Goal: Transaction & Acquisition: Book appointment/travel/reservation

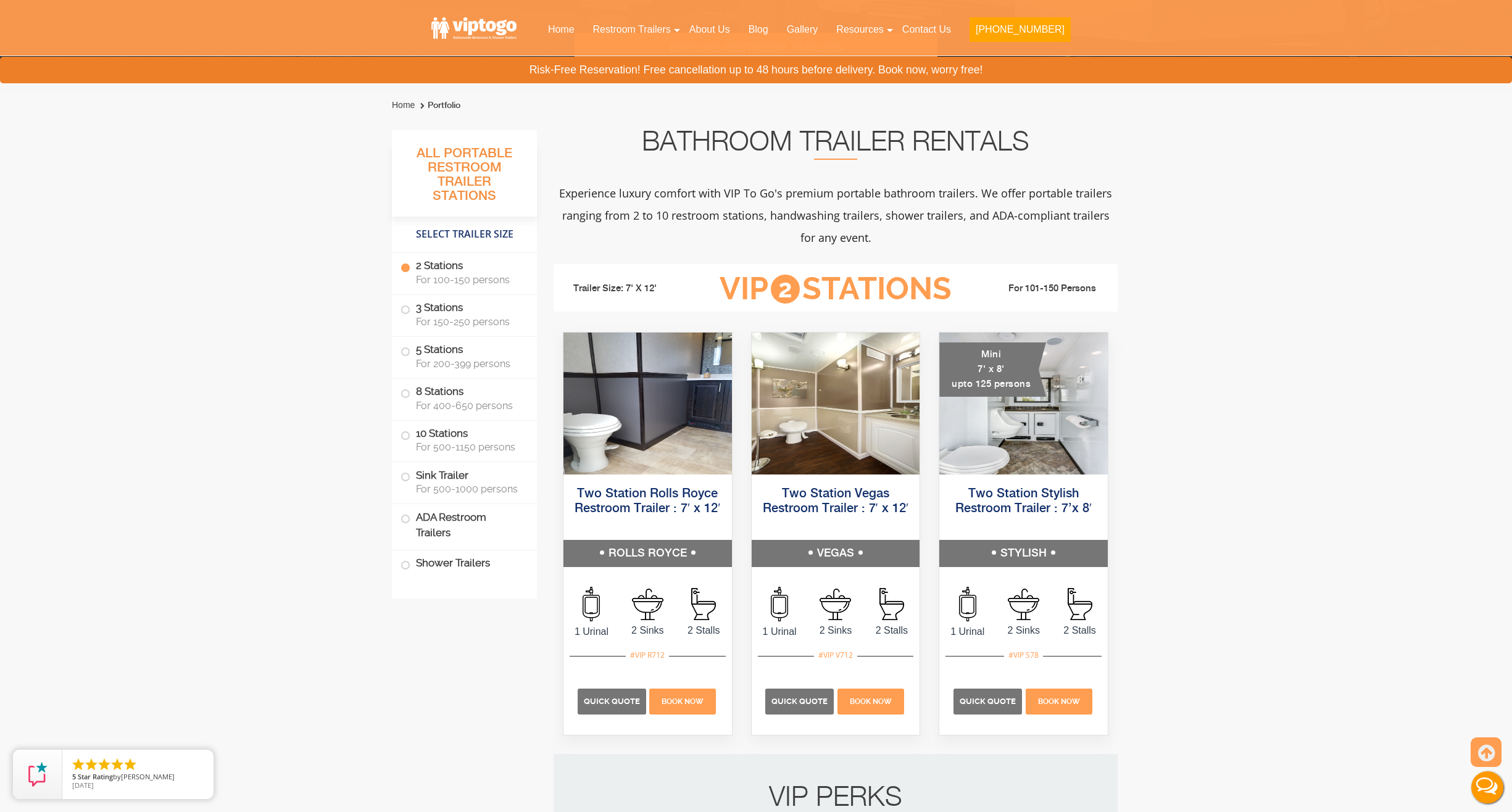
click at [440, 267] on label "2 Stations For 100-150 persons" at bounding box center [465, 272] width 128 height 38
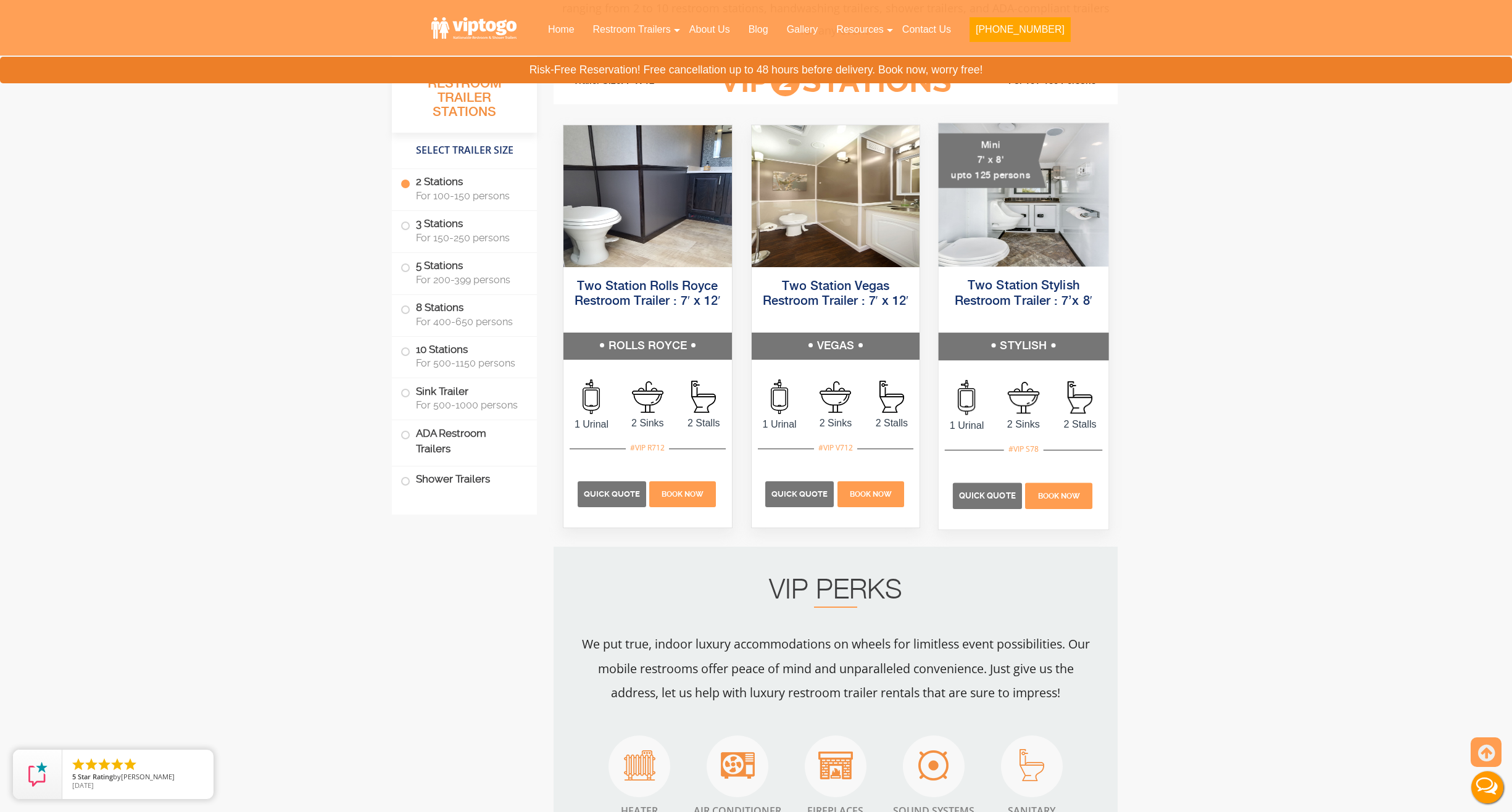
scroll to position [585, 0]
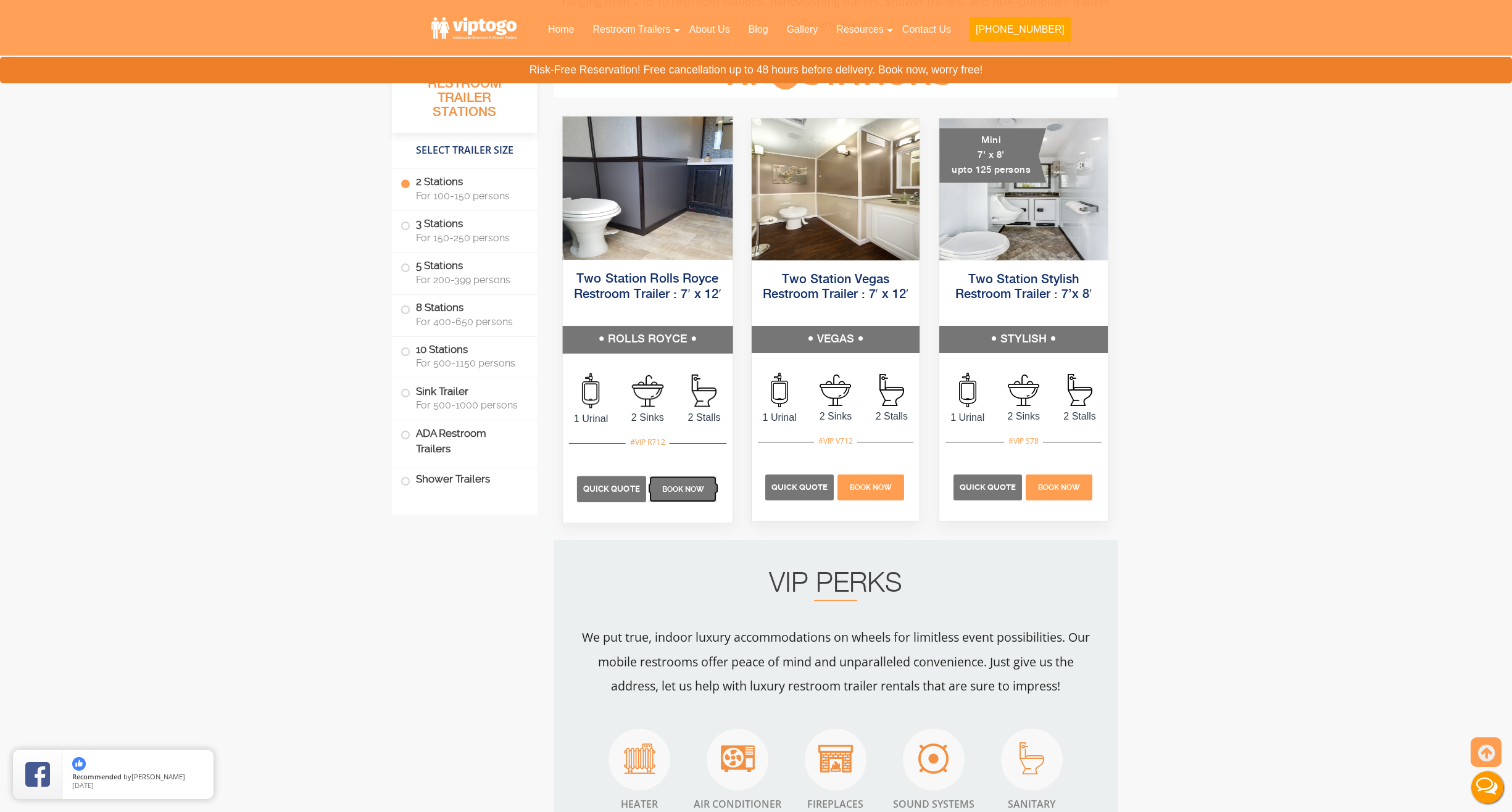
click at [677, 493] on p "Book Now" at bounding box center [683, 489] width 68 height 26
click at [1066, 483] on p "Book Now" at bounding box center [1059, 489] width 68 height 26
click at [985, 490] on span "Quick Quote" at bounding box center [987, 489] width 57 height 9
click at [979, 492] on span "Quick Quote" at bounding box center [987, 489] width 57 height 9
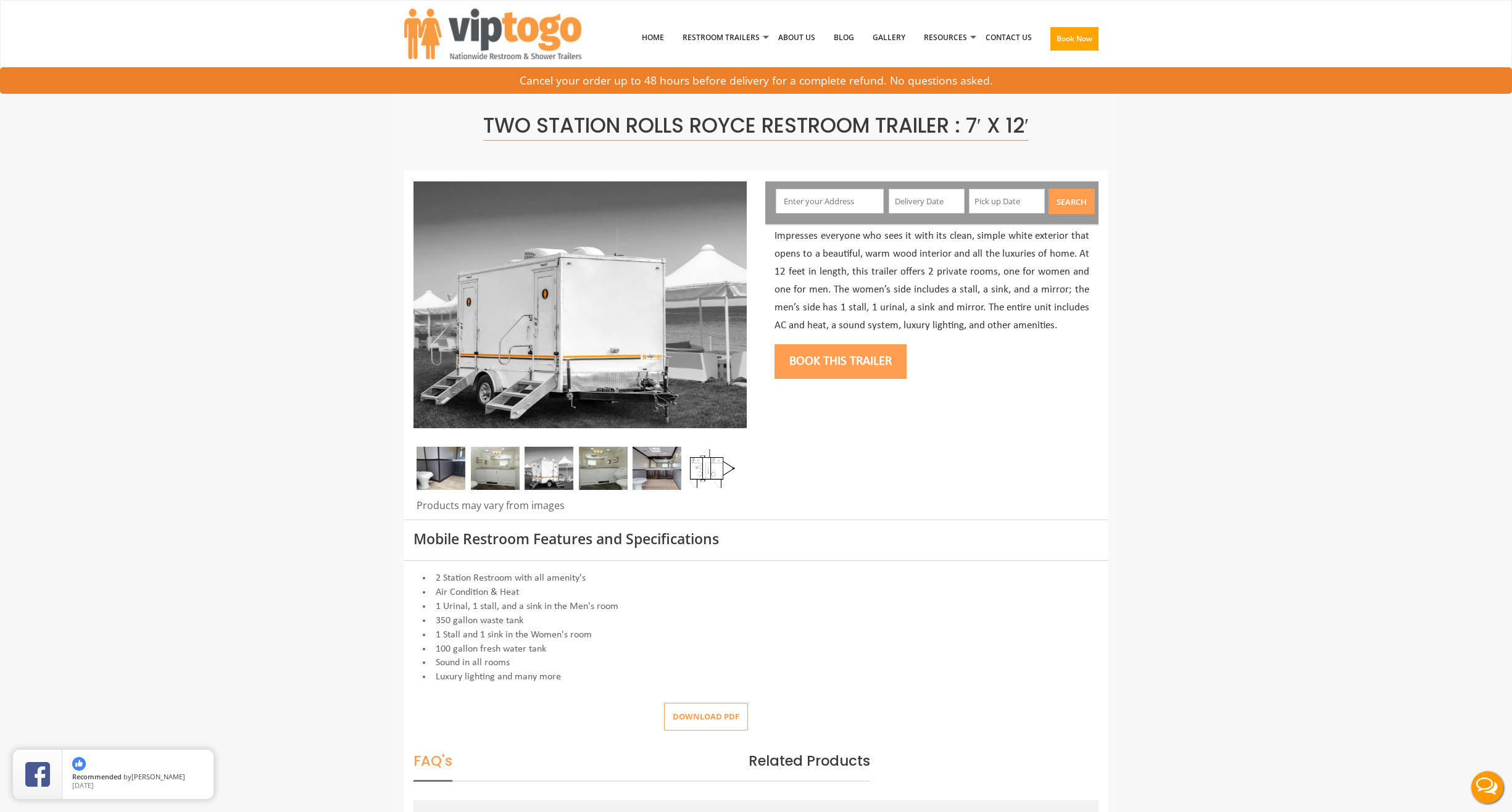
click at [837, 204] on input "text" at bounding box center [829, 201] width 109 height 25
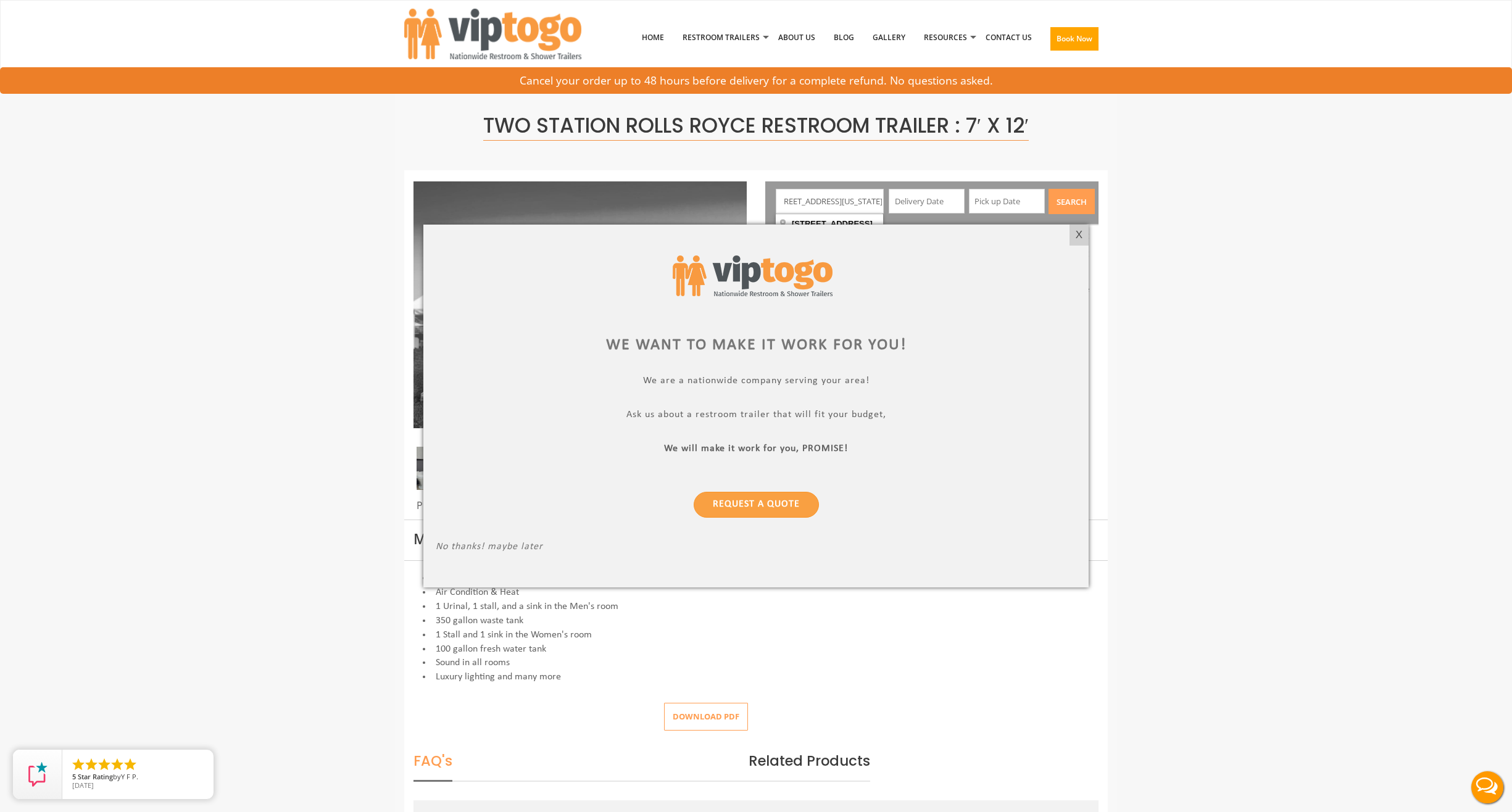
scroll to position [0, 54]
type input "630 W 132nd Street, New York, NY 10027"
click at [919, 204] on div at bounding box center [756, 406] width 1512 height 812
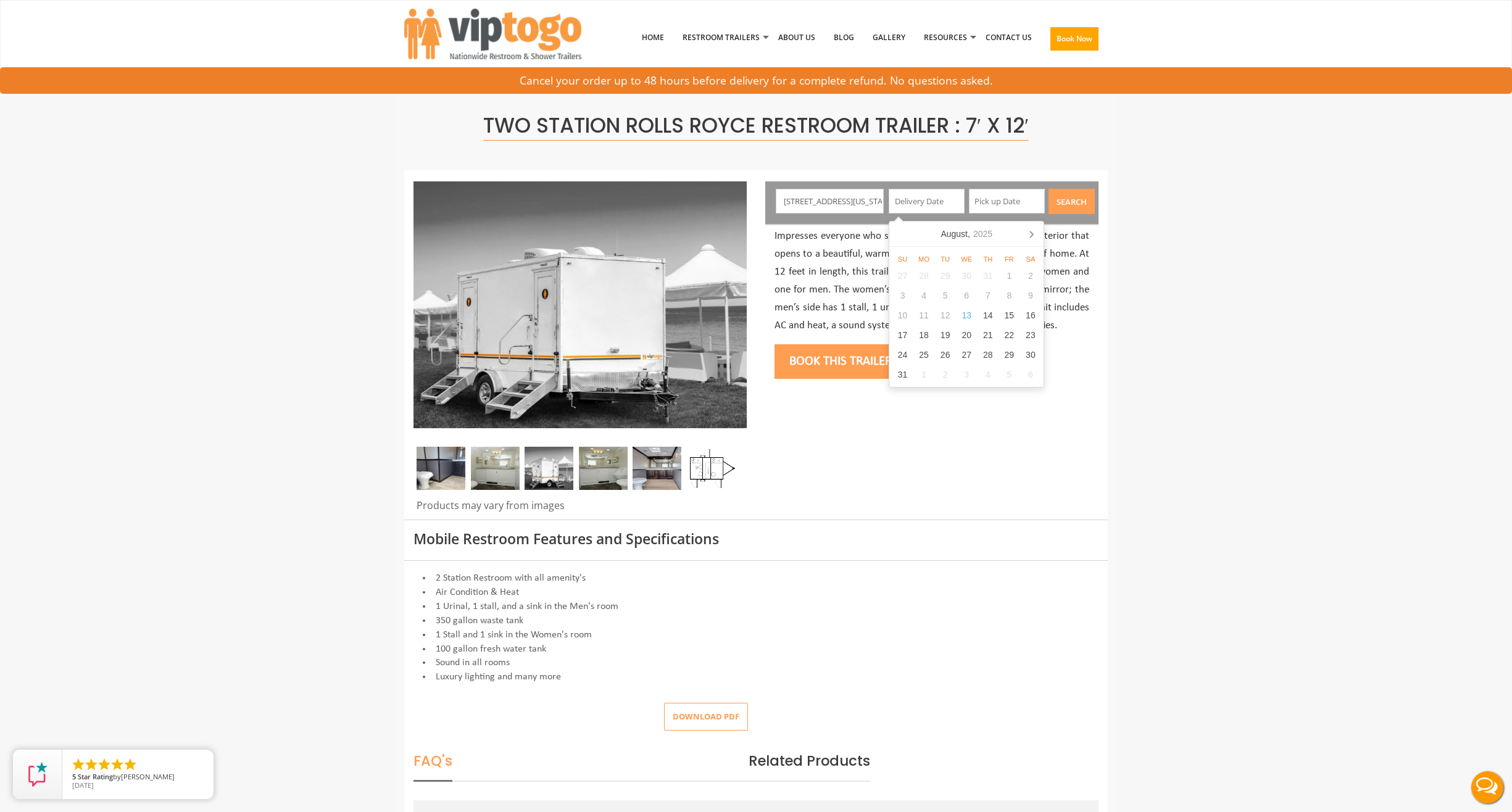
click at [919, 206] on input "text" at bounding box center [926, 201] width 76 height 25
click at [942, 335] on div "19" at bounding box center [945, 335] width 21 height 20
type input "08/19/2025"
click at [1112, 234] on icon at bounding box center [1112, 234] width 20 height 20
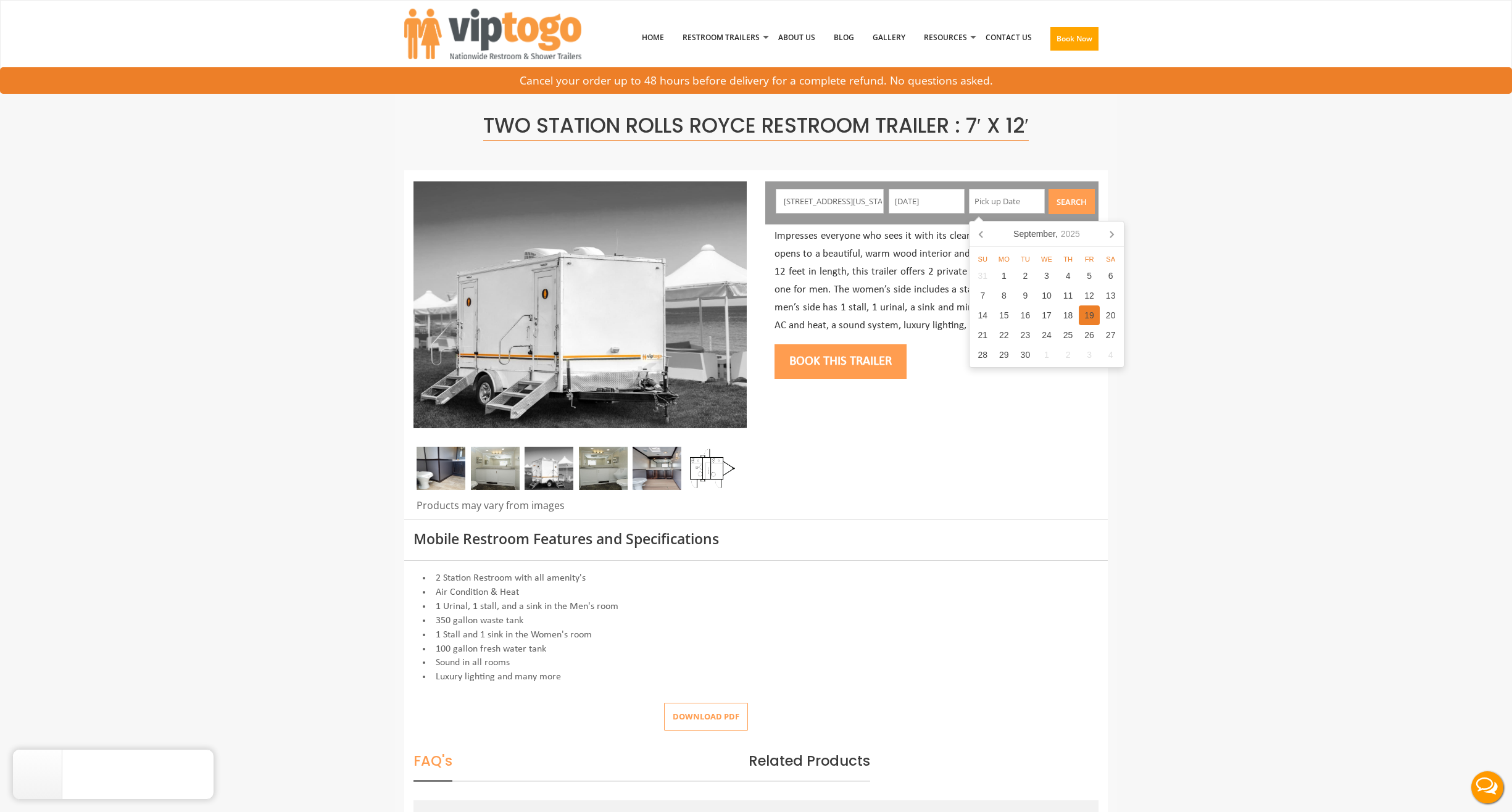
click at [1091, 316] on div "19" at bounding box center [1089, 315] width 21 height 20
type input "09/19/2025"
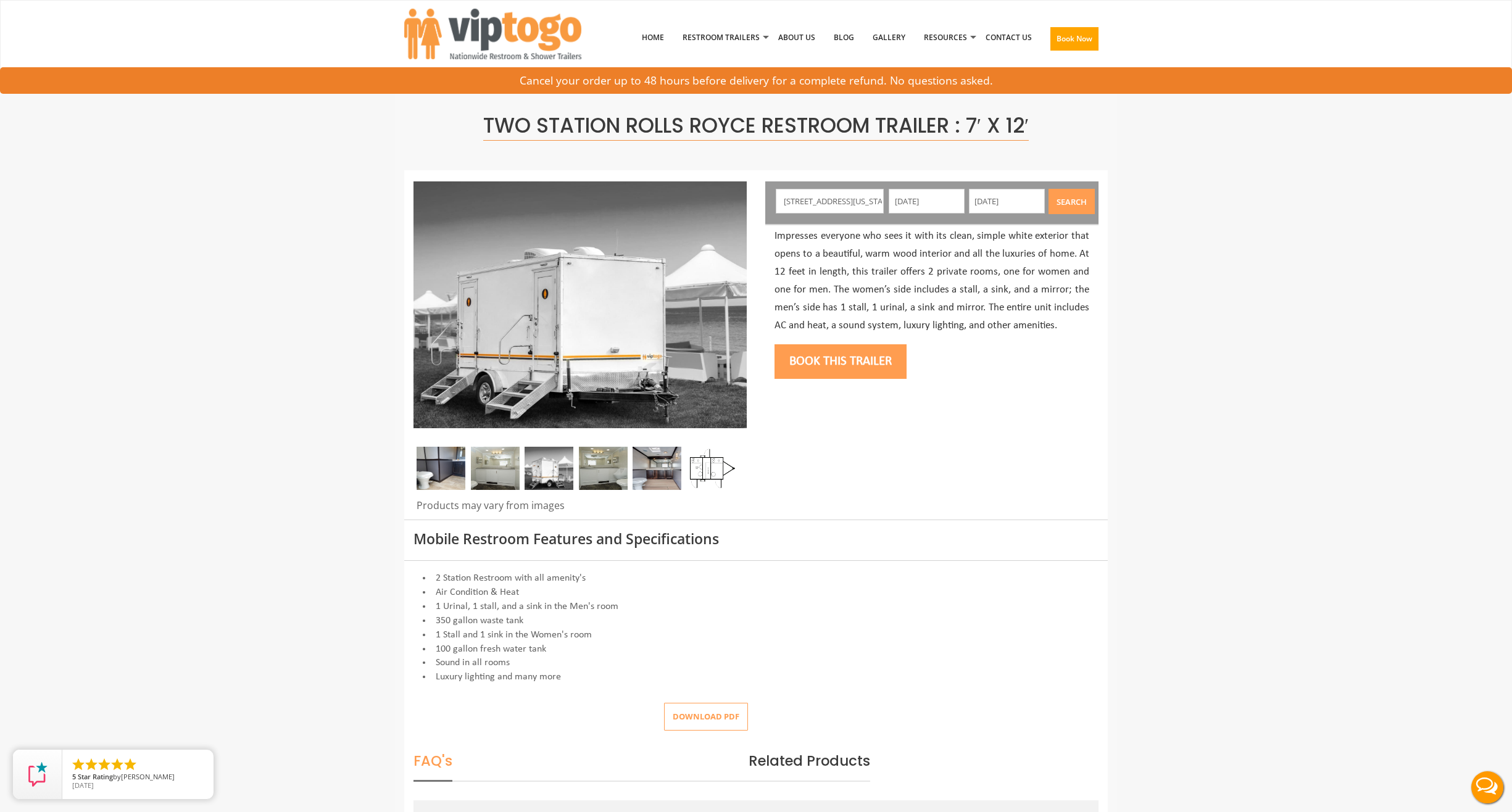
click at [1047, 377] on div "Book this trailer" at bounding box center [932, 360] width 315 height 50
click at [847, 365] on button "Book this trailer" at bounding box center [840, 361] width 132 height 35
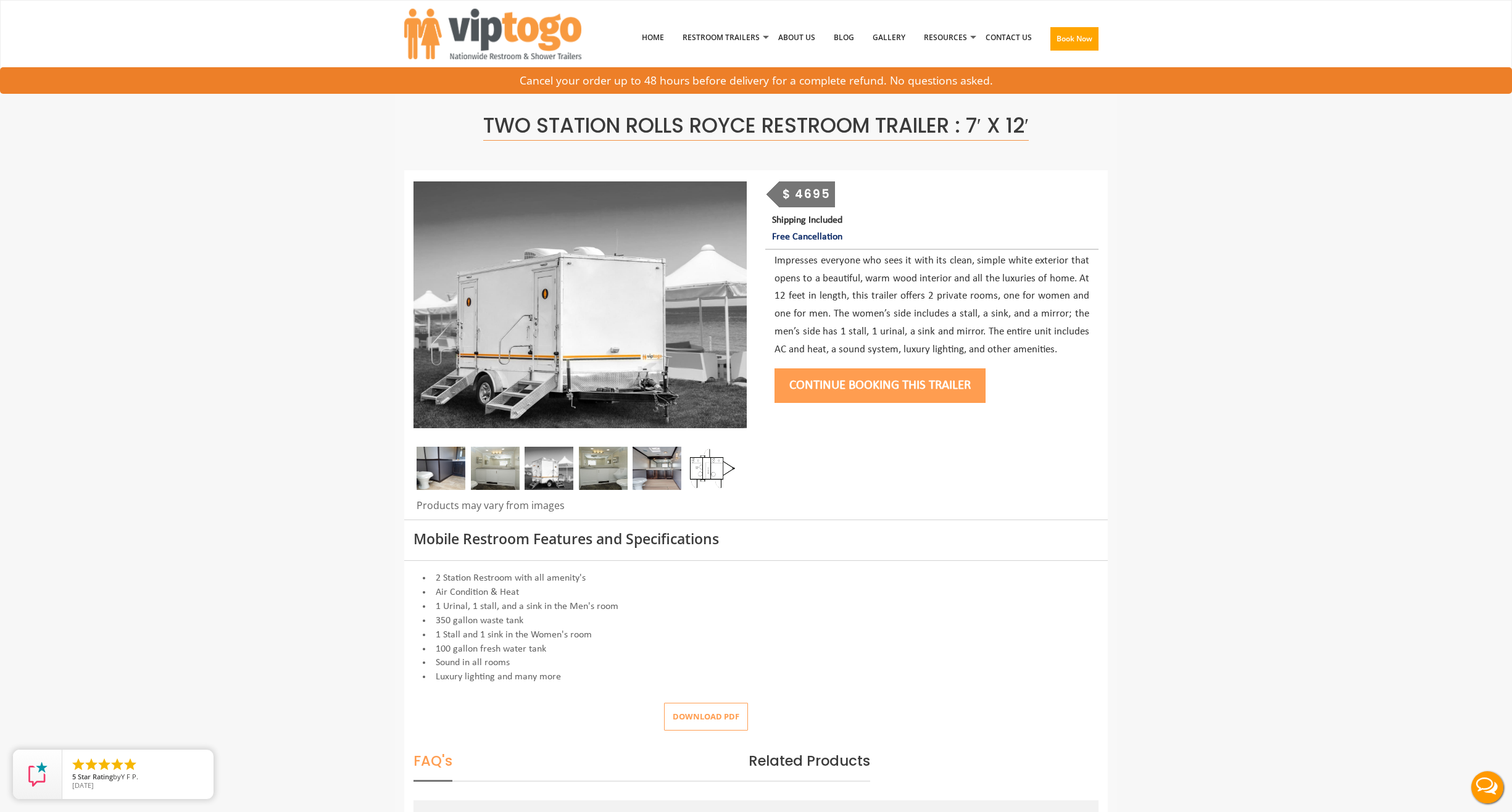
click at [901, 388] on button "Continue Booking this trailer" at bounding box center [879, 386] width 211 height 35
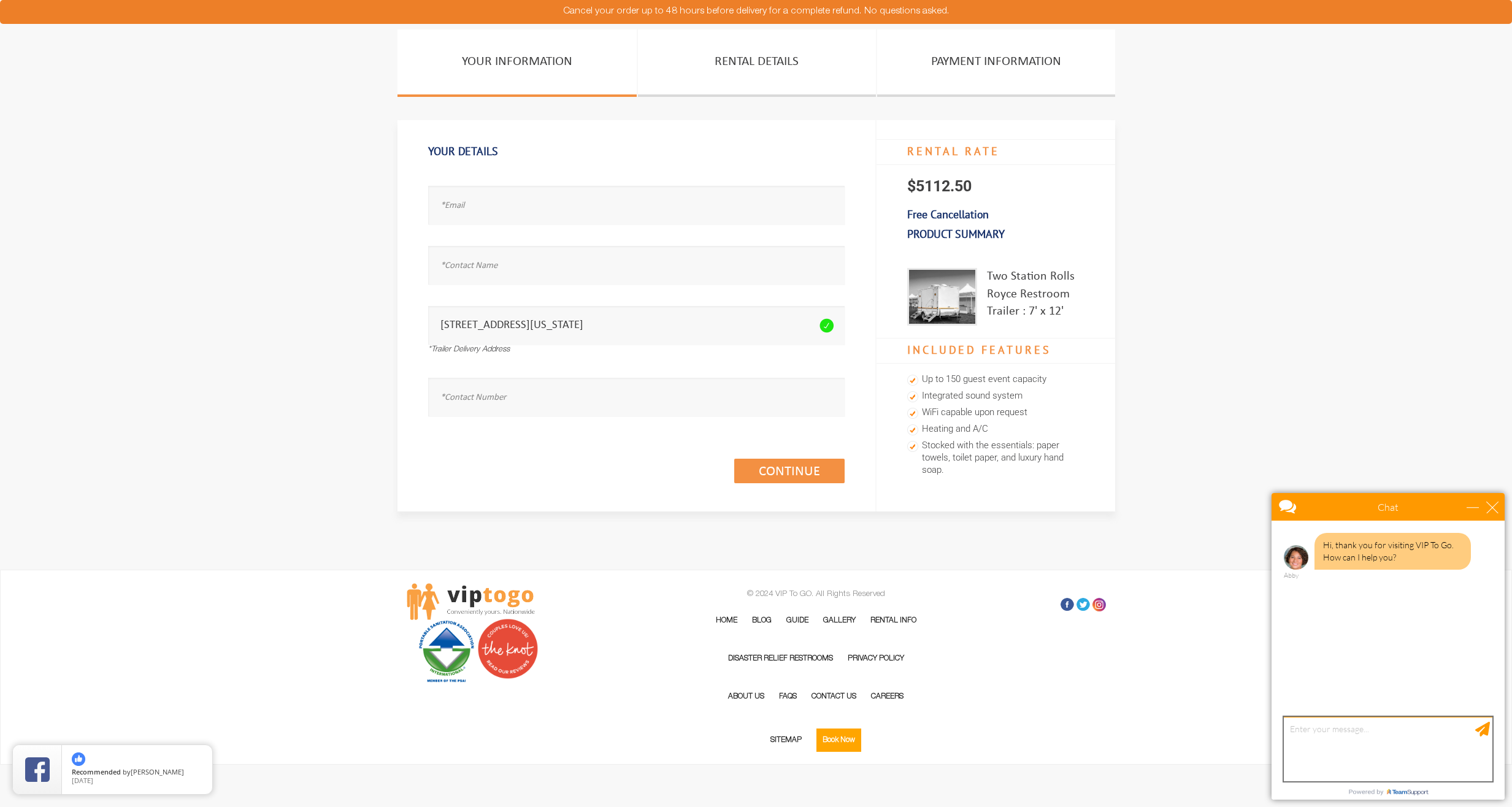
click at [1331, 730] on textarea "type your message" at bounding box center [1388, 749] width 209 height 65
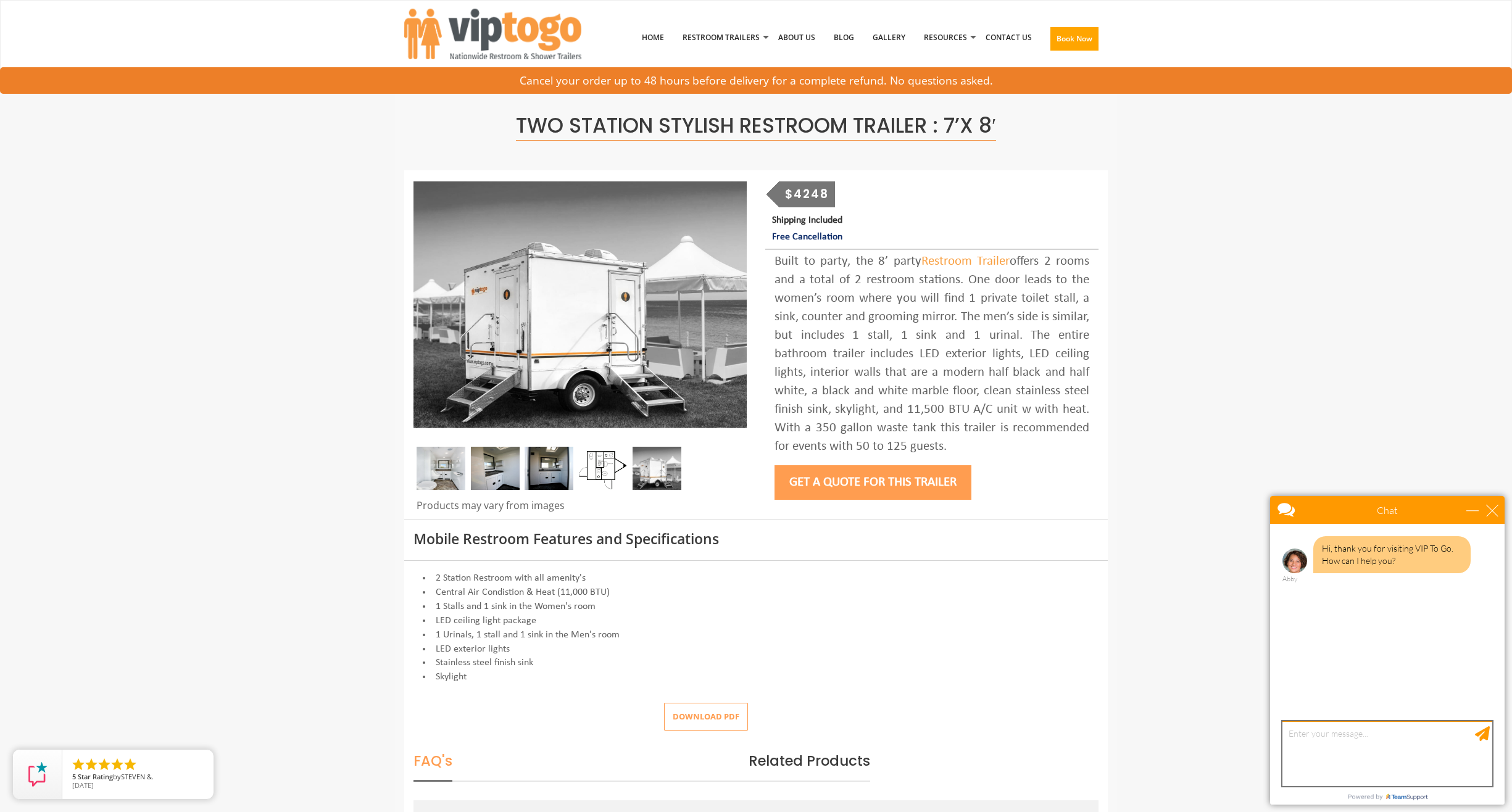
click at [1338, 731] on textarea "type your message" at bounding box center [1387, 753] width 210 height 65
type textarea "crazy price"
click at [1482, 735] on div "Send Message" at bounding box center [1482, 734] width 15 height 15
type textarea "Hi , I am Syed from ConEdison"
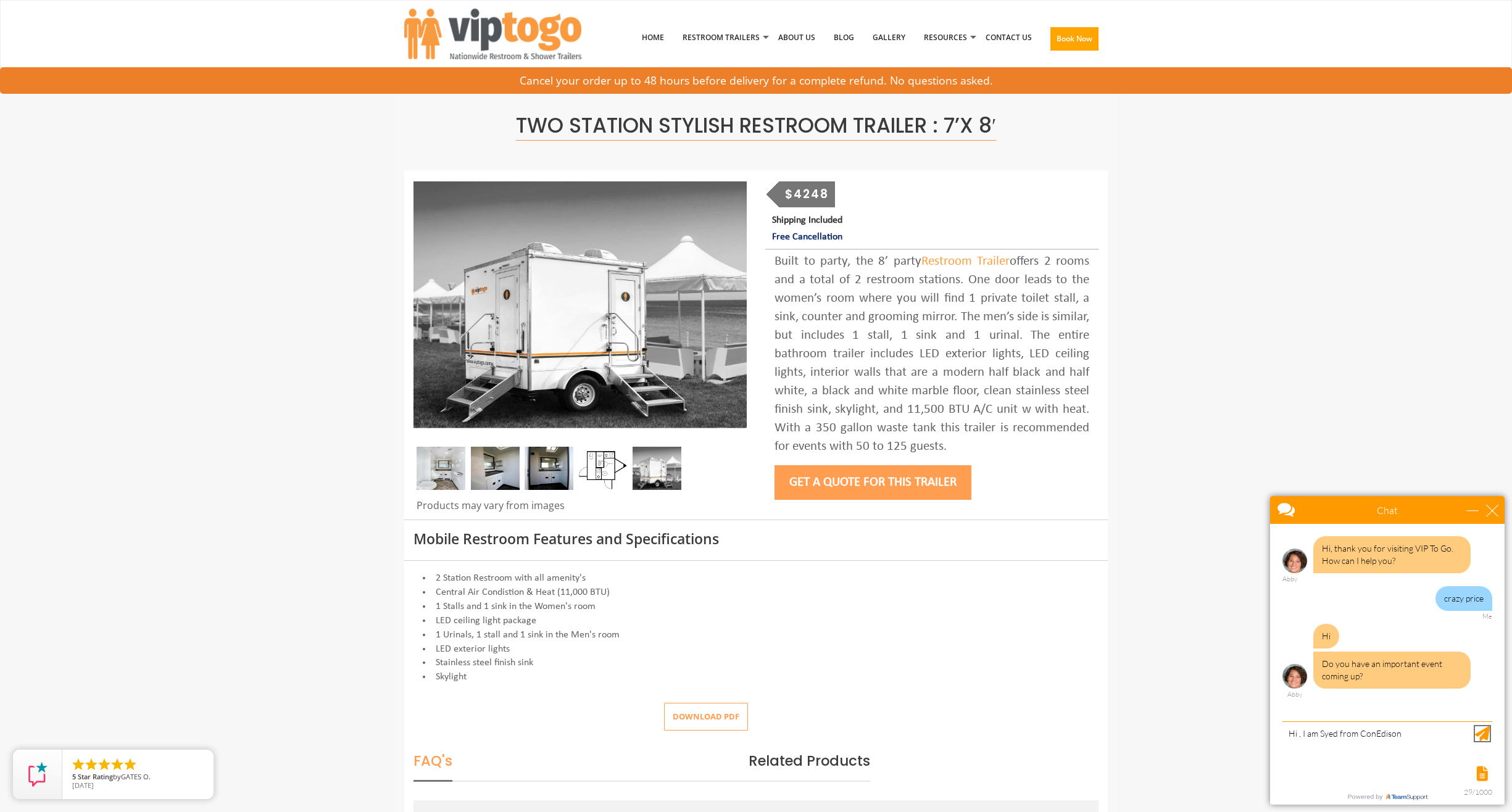
click at [1485, 739] on div "Send Message" at bounding box center [1482, 734] width 15 height 15
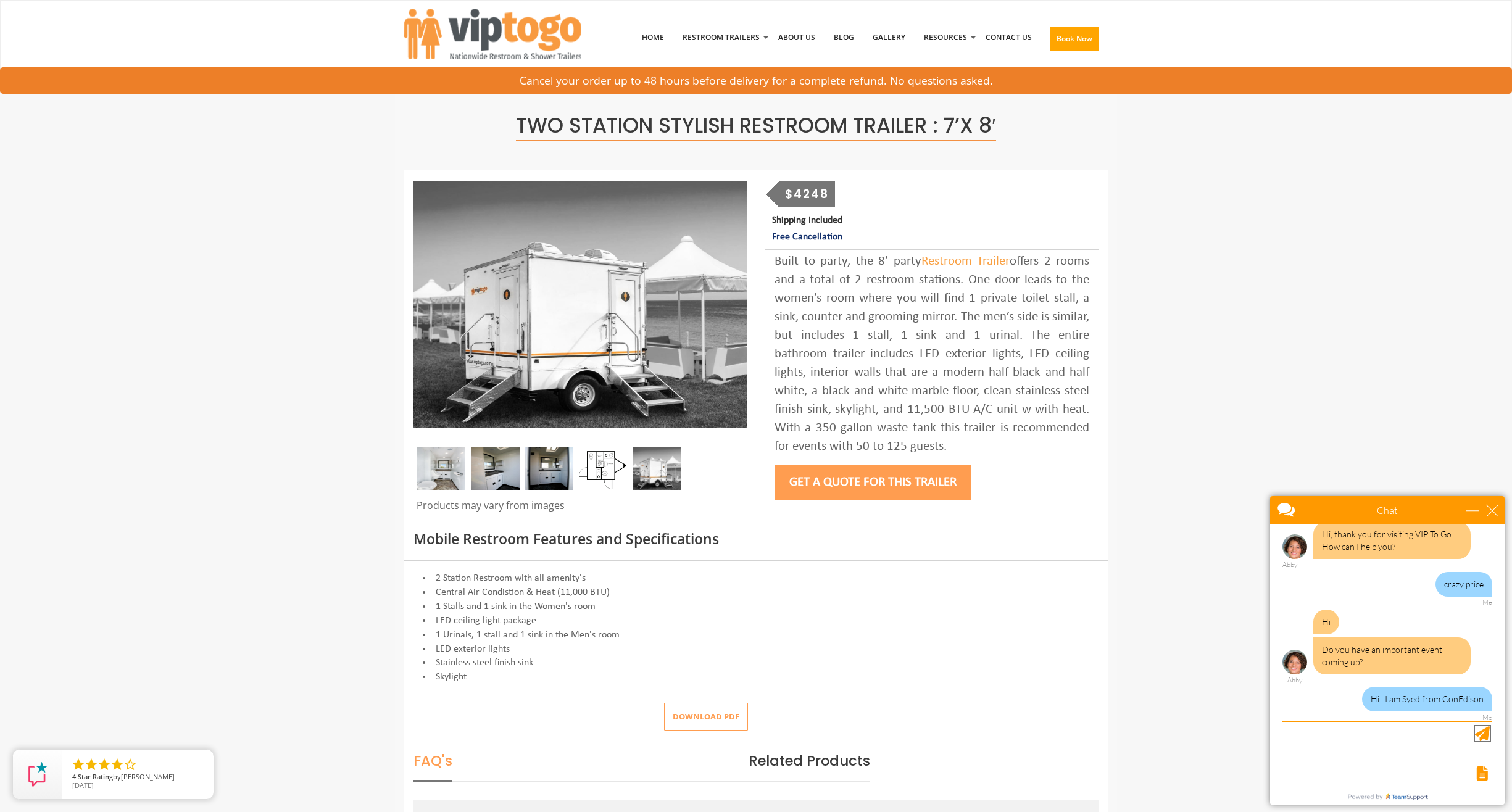
scroll to position [52, 0]
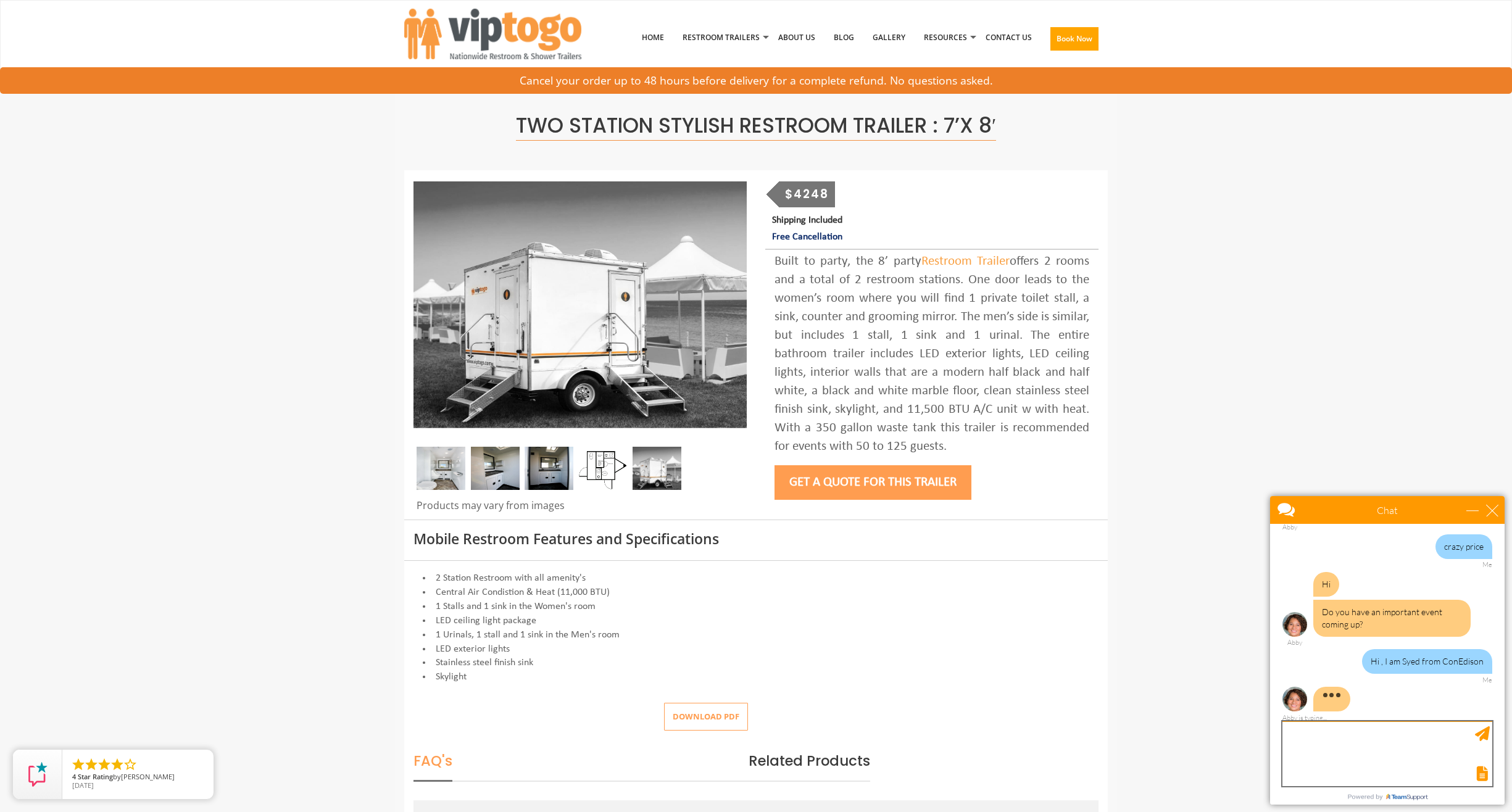
click at [1347, 731] on textarea "type your message" at bounding box center [1387, 753] width 210 height 65
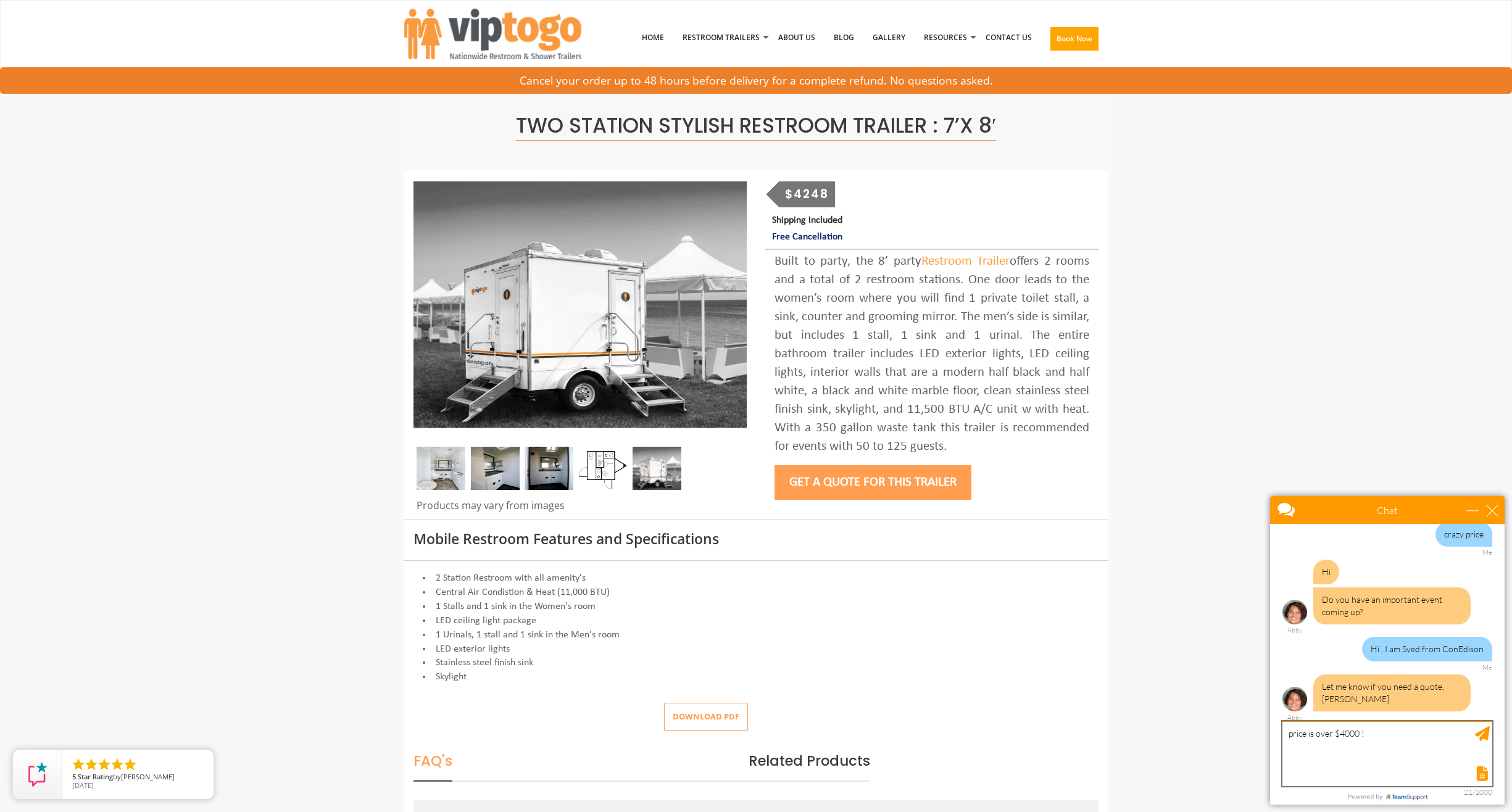
scroll to position [102, 0]
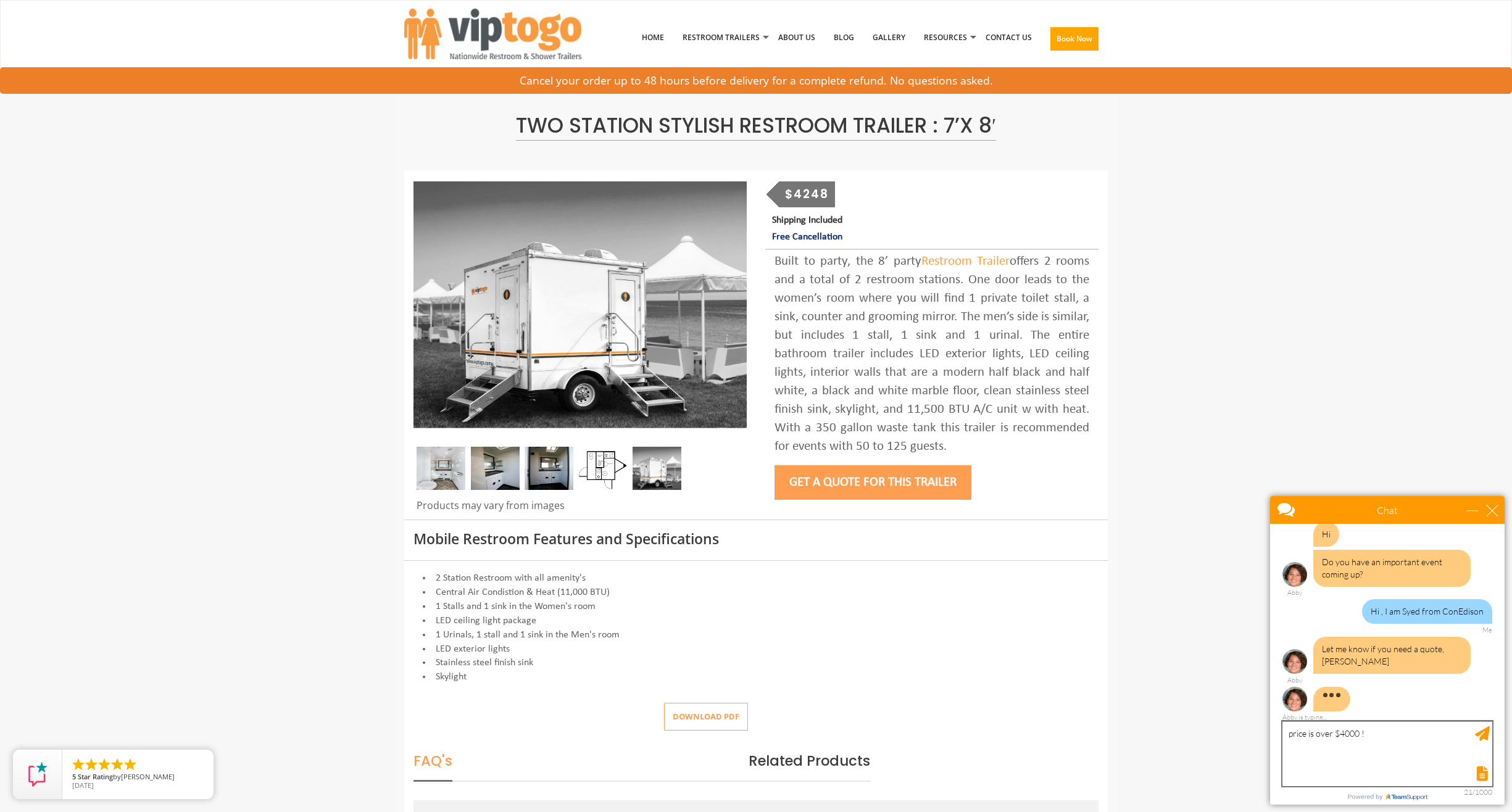
type textarea "price is over $4000 !"
click at [1482, 735] on div "Send Message" at bounding box center [1482, 734] width 15 height 15
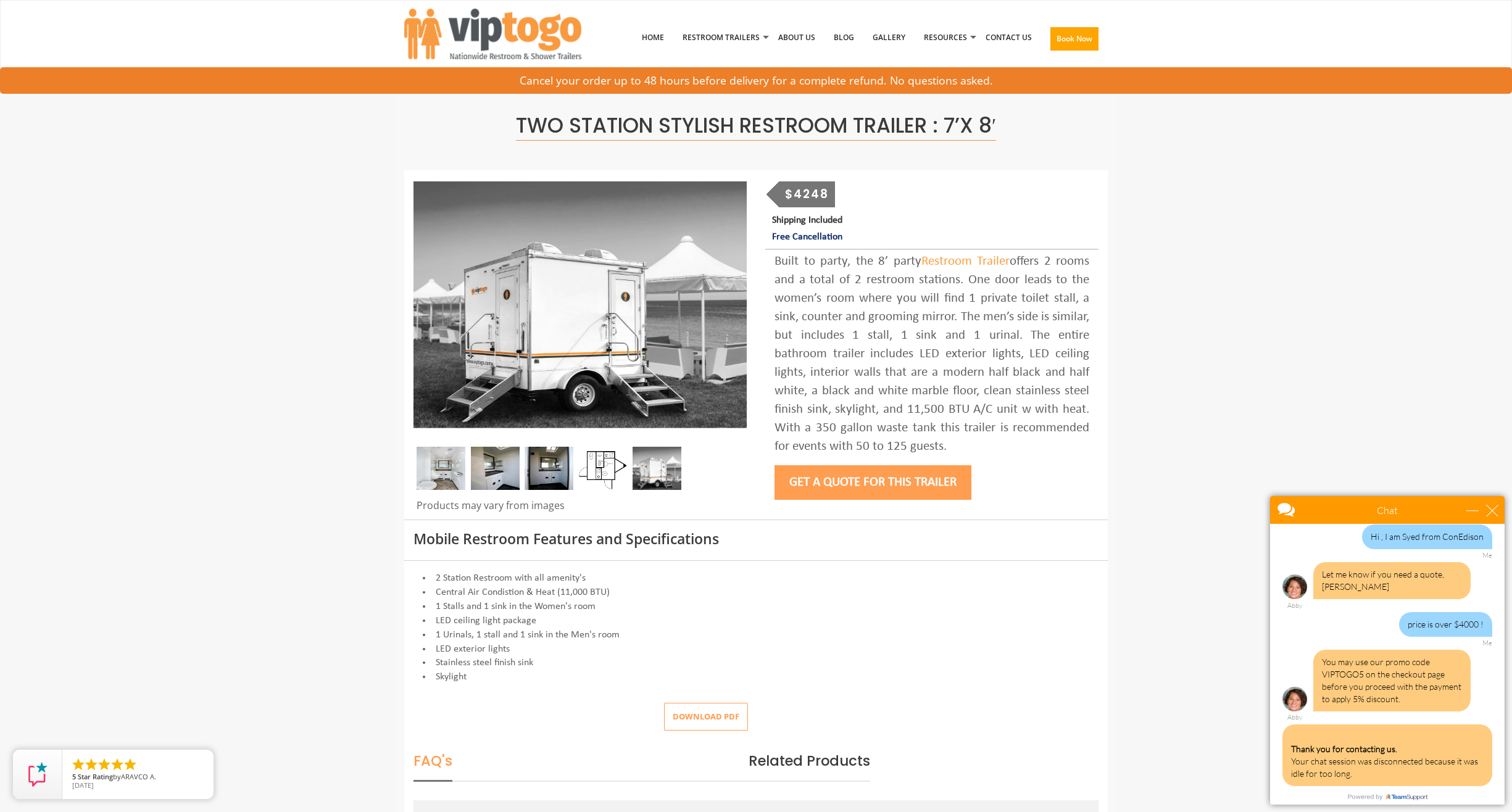
scroll to position [309, 0]
